Goal: Task Accomplishment & Management: Use online tool/utility

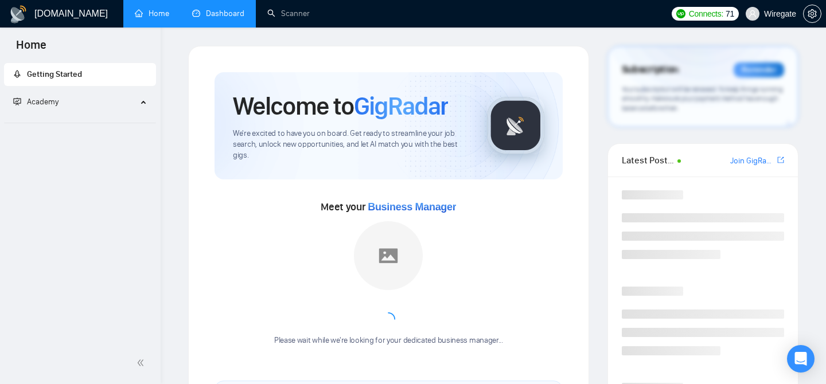
click at [220, 14] on link "Dashboard" at bounding box center [218, 14] width 52 height 10
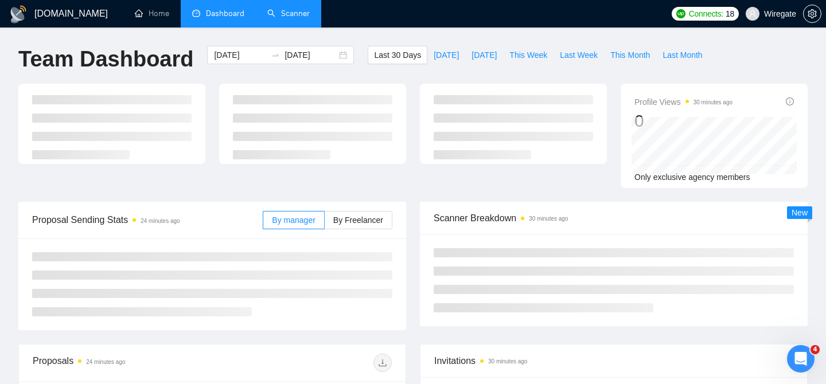
click at [307, 14] on link "Scanner" at bounding box center [288, 14] width 42 height 10
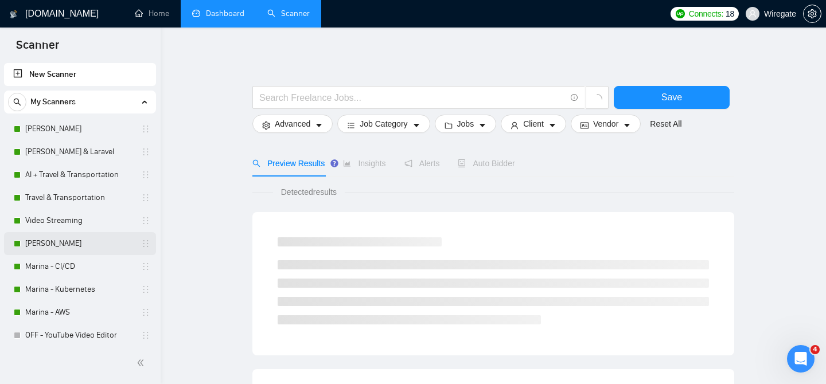
click at [65, 247] on link "[PERSON_NAME]" at bounding box center [79, 243] width 109 height 23
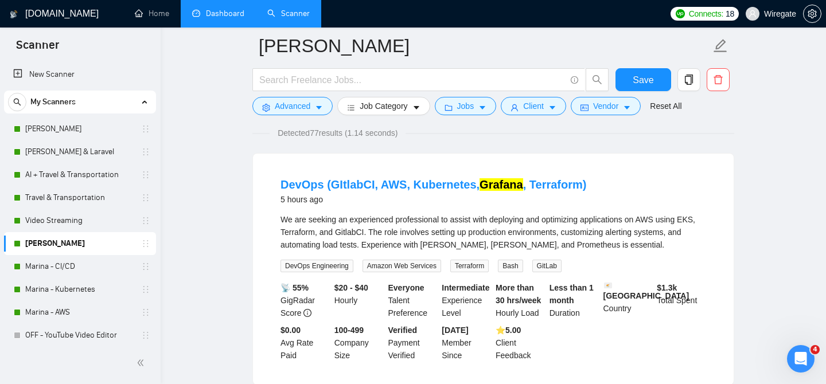
scroll to position [89, 0]
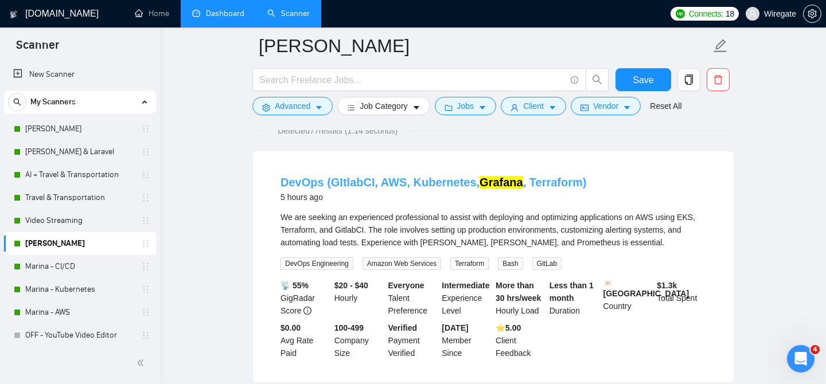
click at [488, 186] on mark "Grafana" at bounding box center [502, 182] width 44 height 13
